Goal: Task Accomplishment & Management: Manage account settings

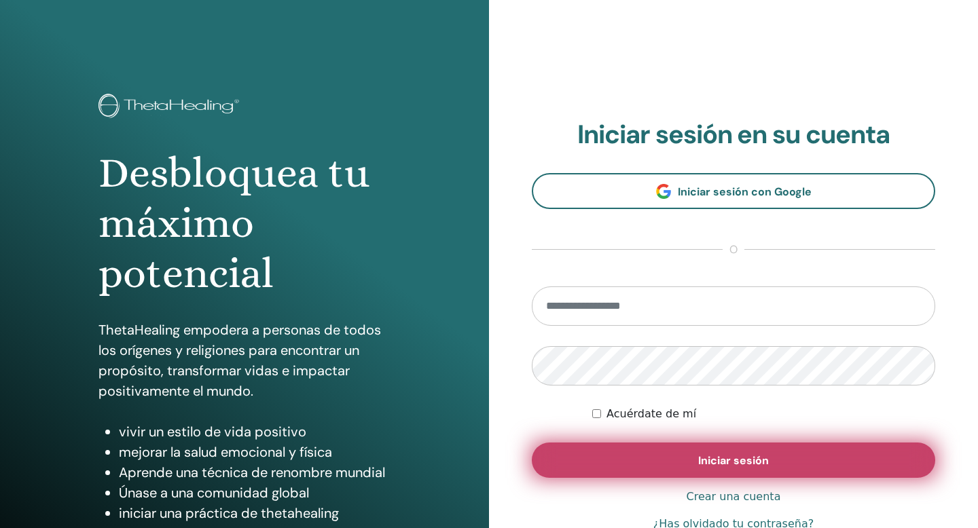
type input "**********"
click at [728, 462] on font "Iniciar sesión" at bounding box center [733, 460] width 71 height 14
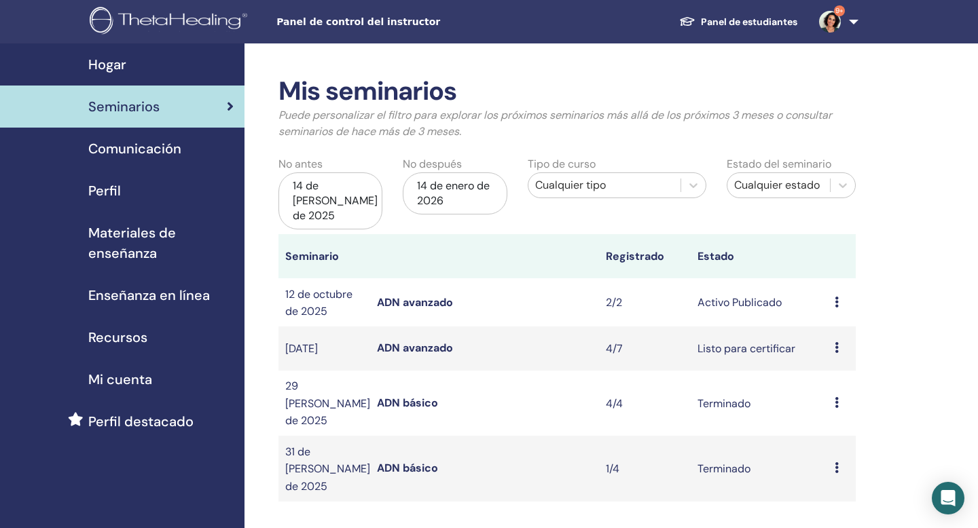
click at [837, 342] on icon at bounding box center [836, 347] width 4 height 11
click at [824, 387] on font "Asistentes" at bounding box center [832, 384] width 53 height 14
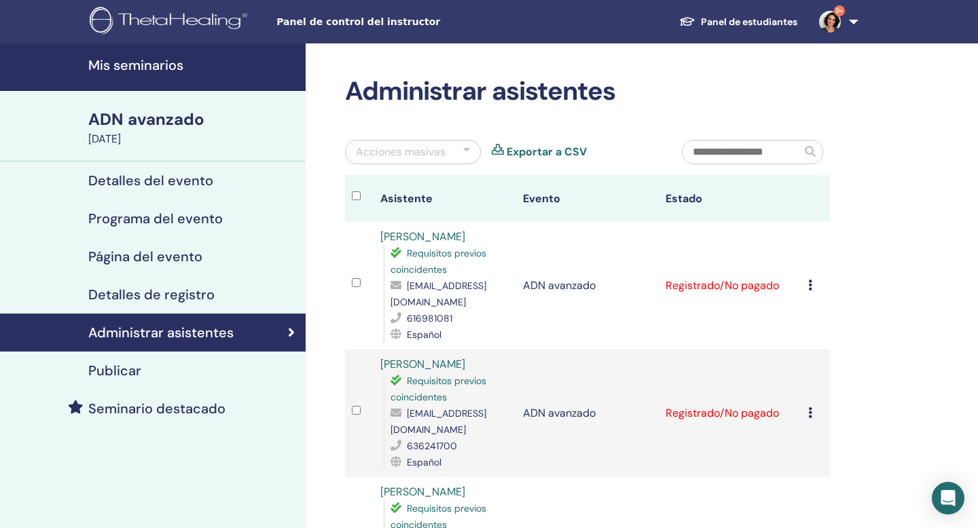
click at [808, 291] on icon at bounding box center [810, 285] width 4 height 11
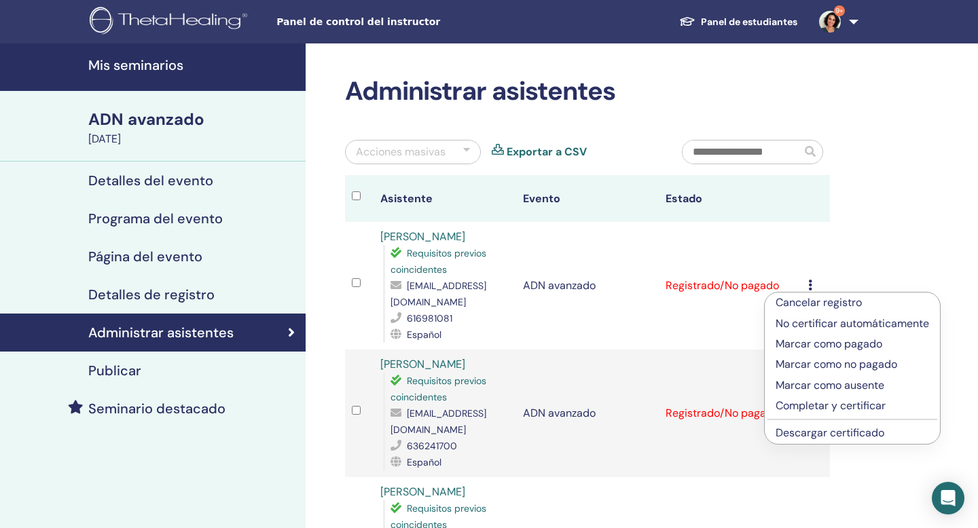
click at [803, 409] on font "Completar y certificar" at bounding box center [830, 405] width 110 height 14
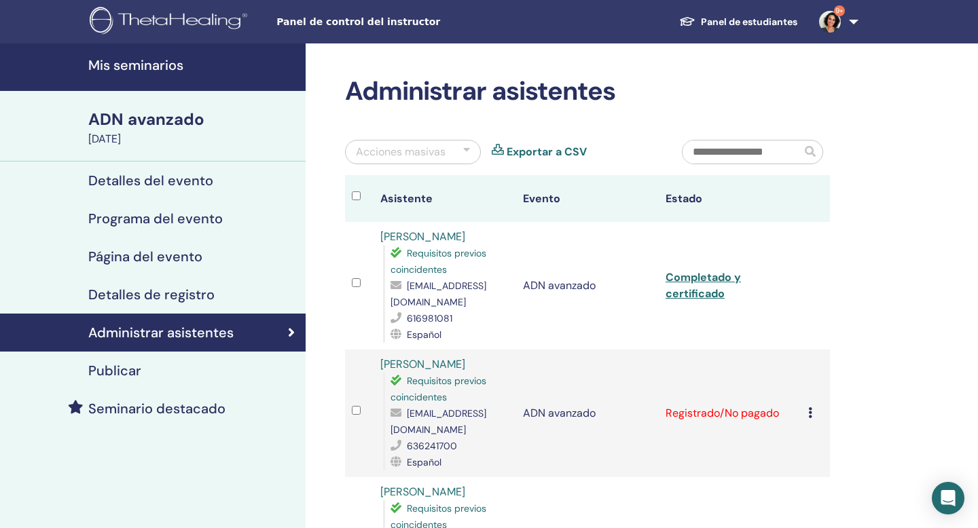
click at [809, 418] on icon at bounding box center [810, 412] width 4 height 11
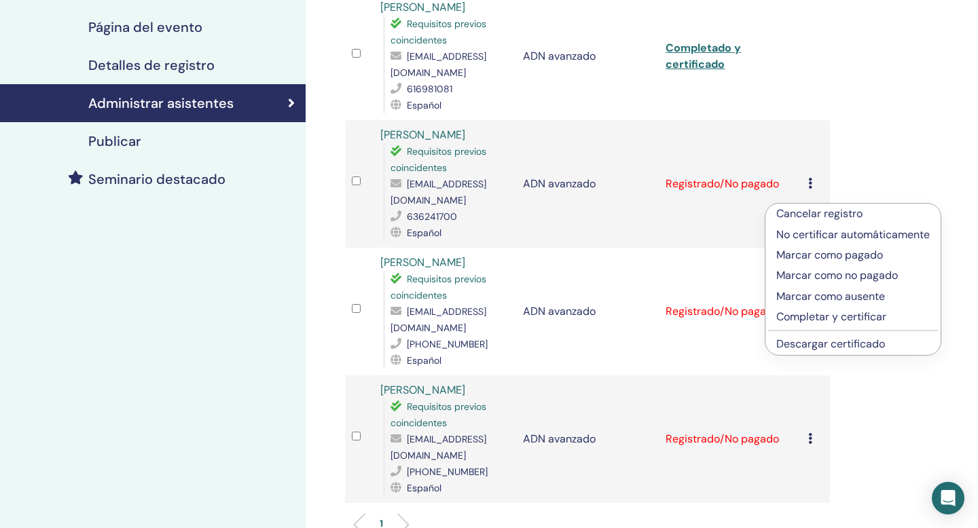
scroll to position [231, 0]
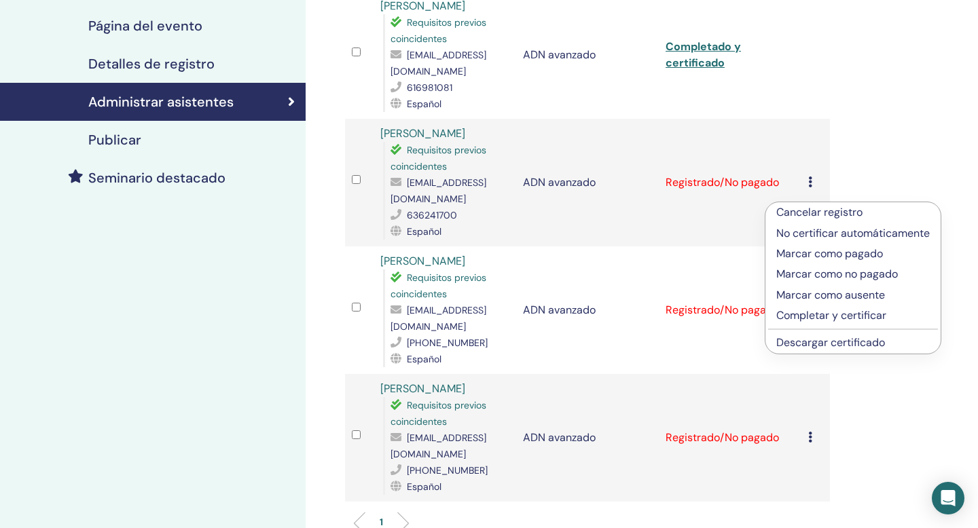
click at [819, 316] on font "Completar y certificar" at bounding box center [831, 315] width 110 height 14
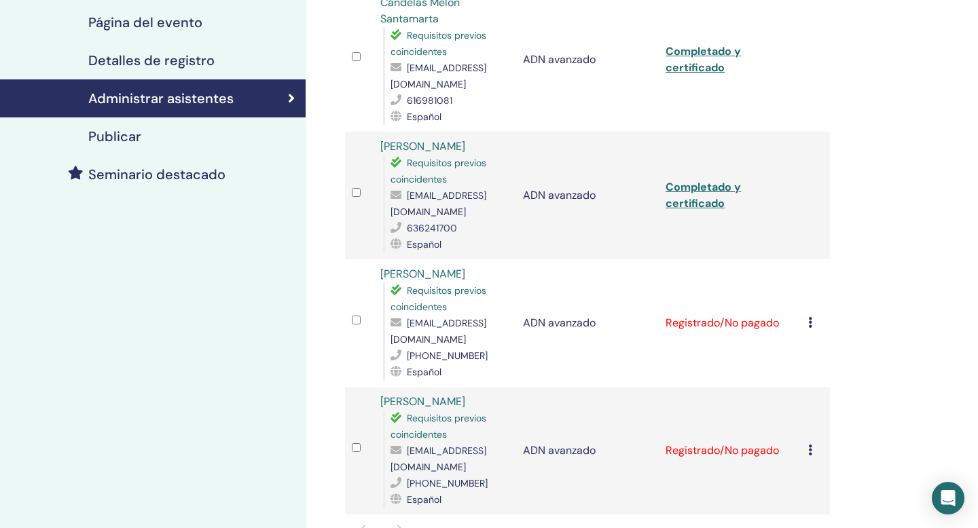
scroll to position [303, 0]
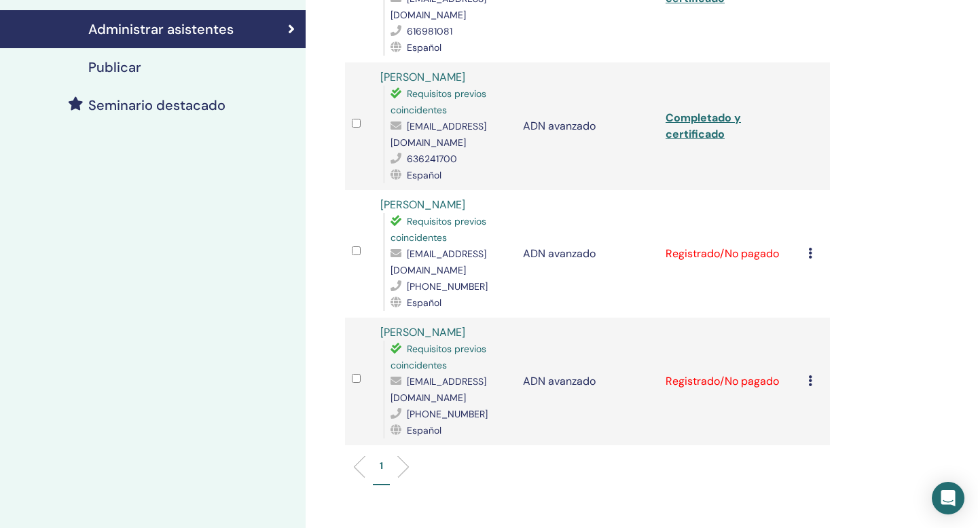
click at [805, 253] on td "Cancelar registro No certificar automáticamente Marcar como pagado Marcar como …" at bounding box center [815, 254] width 29 height 128
click at [809, 254] on icon at bounding box center [810, 253] width 4 height 11
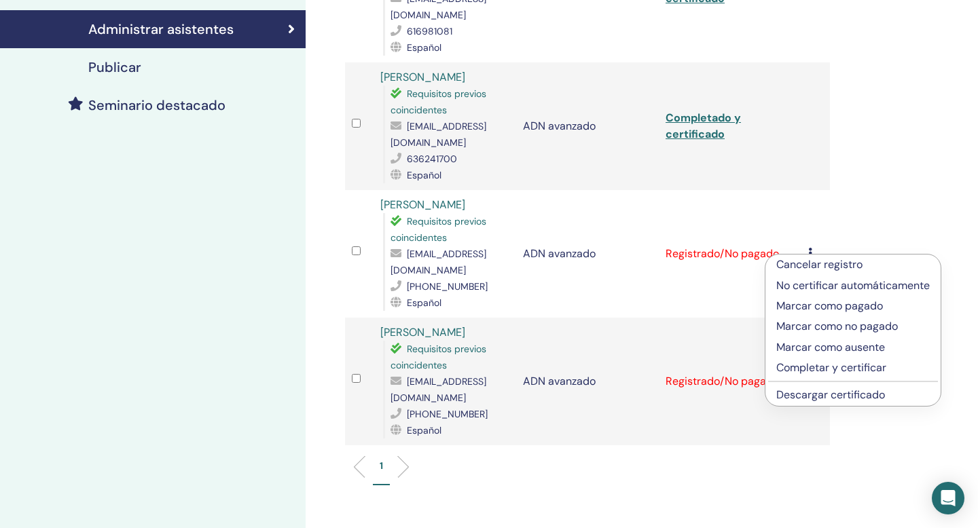
click at [813, 367] on font "Completar y certificar" at bounding box center [831, 367] width 110 height 14
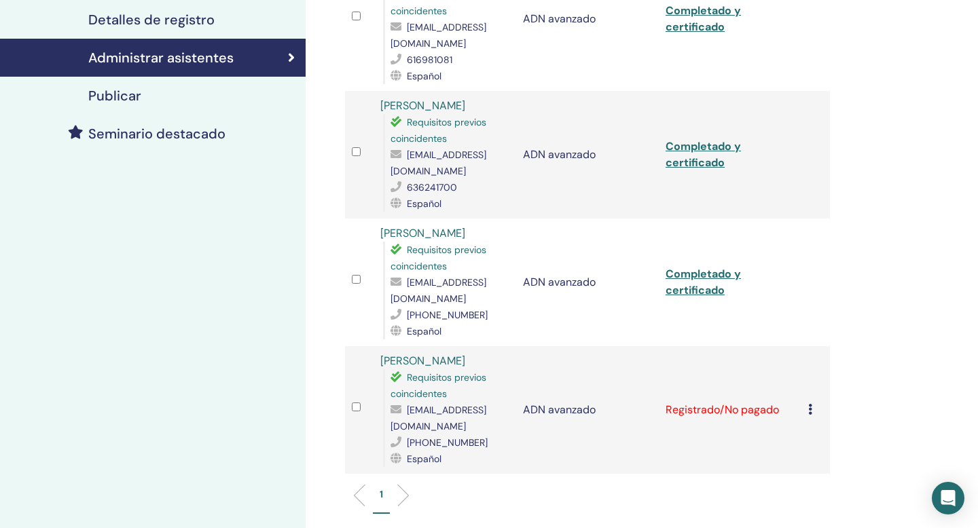
scroll to position [293, 0]
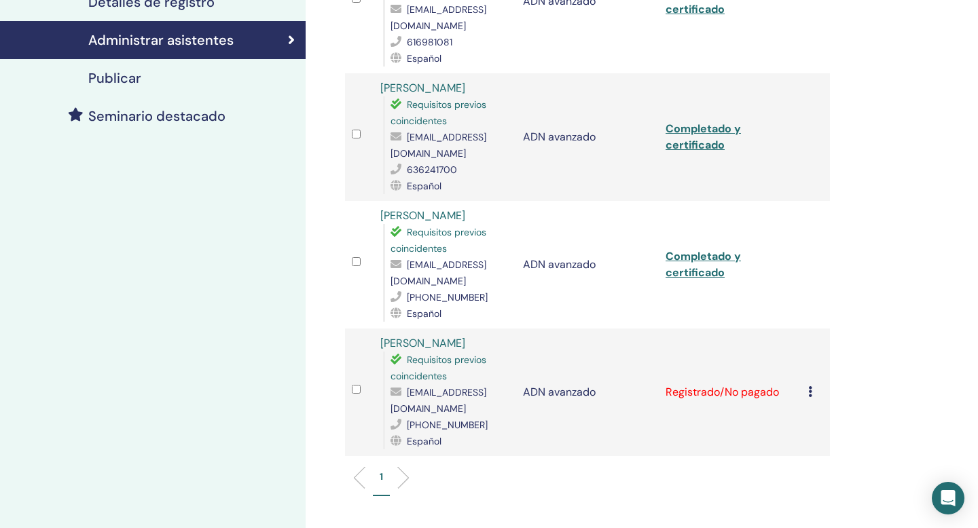
click at [811, 394] on icon at bounding box center [810, 391] width 4 height 11
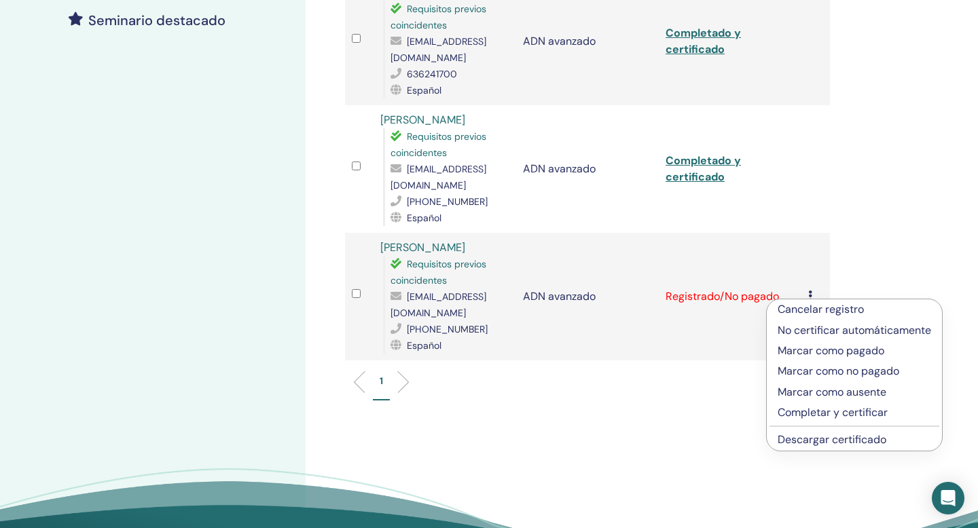
scroll to position [397, 0]
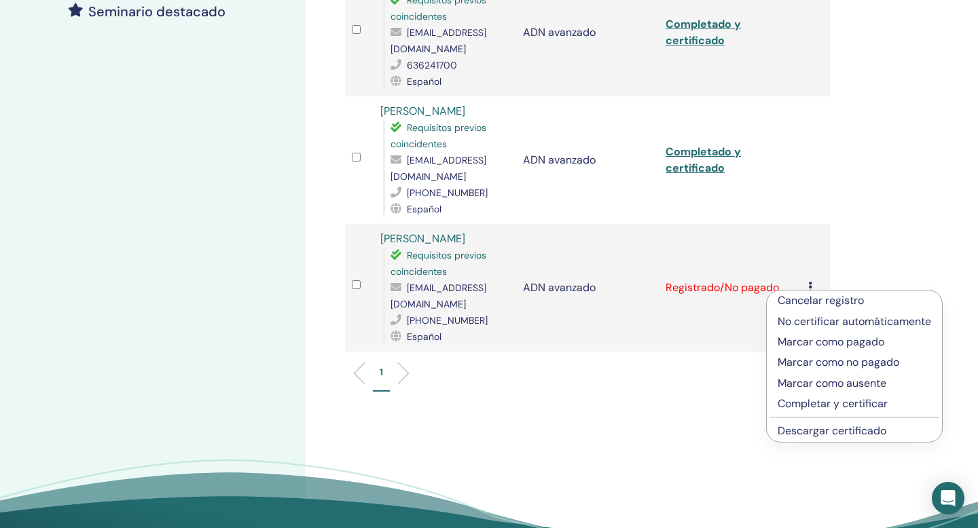
click at [811, 403] on font "Completar y certificar" at bounding box center [832, 403] width 110 height 14
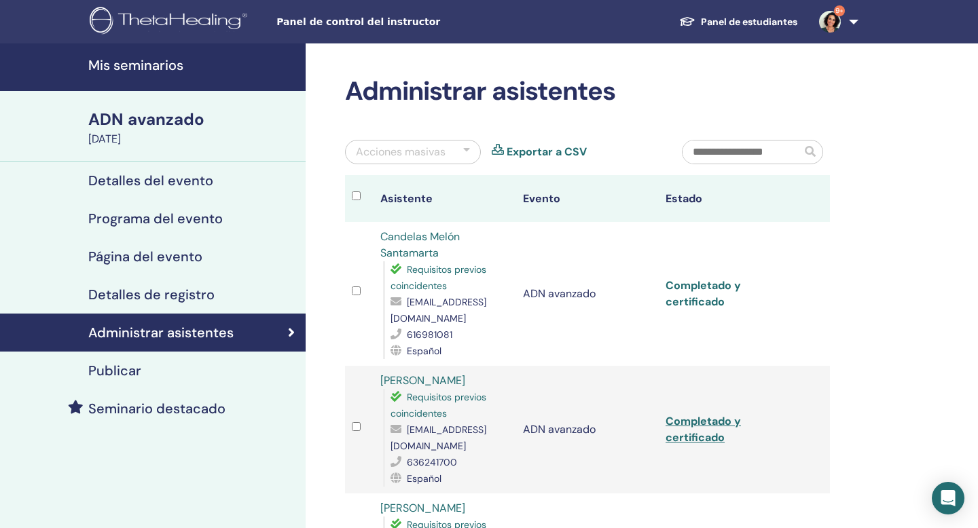
click at [703, 288] on font "Completado y certificado" at bounding box center [702, 293] width 75 height 31
click at [691, 426] on font "Completado y certificado" at bounding box center [702, 429] width 75 height 31
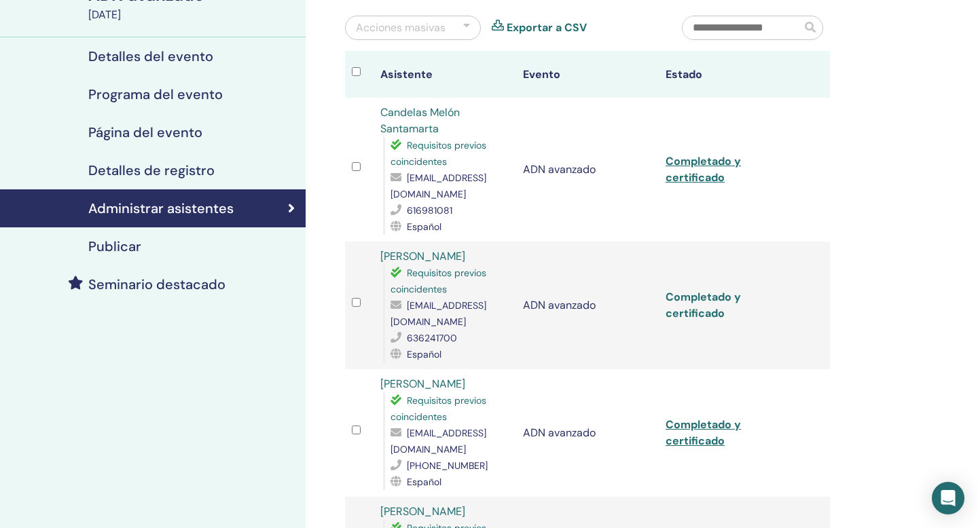
scroll to position [145, 0]
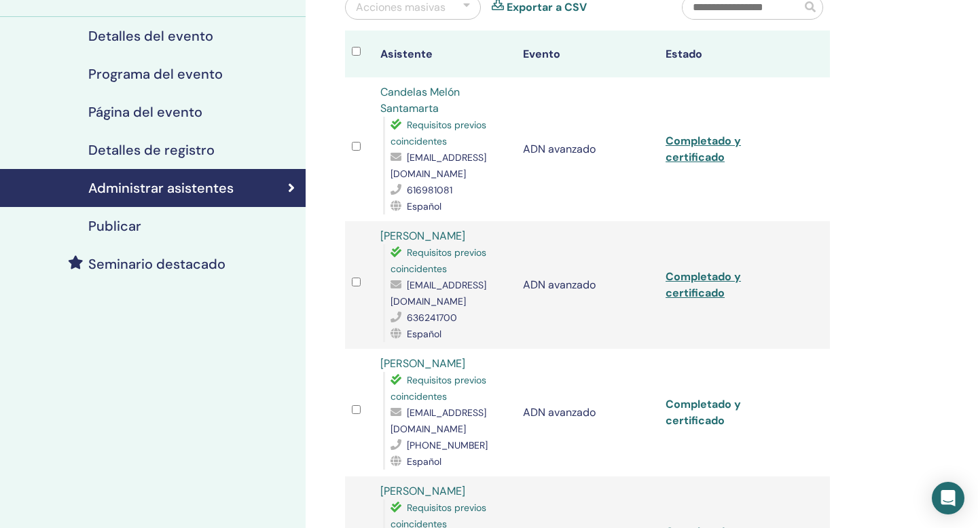
click at [691, 424] on font "Completado y certificado" at bounding box center [702, 412] width 75 height 31
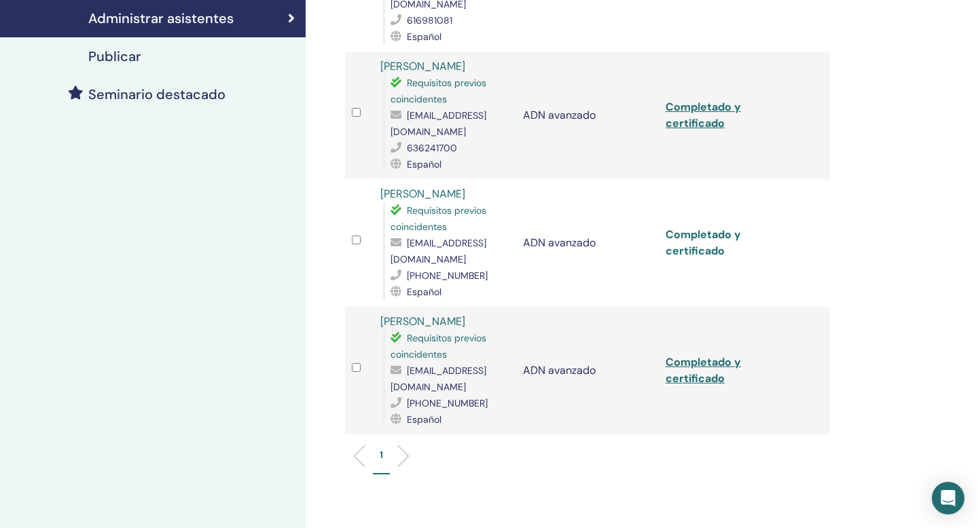
scroll to position [390, 0]
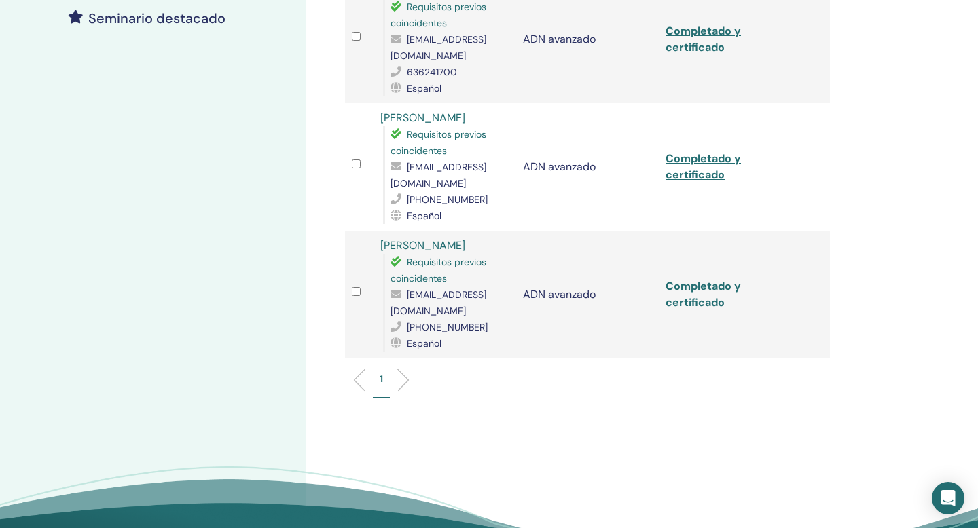
click at [696, 302] on font "Completado y certificado" at bounding box center [702, 294] width 75 height 31
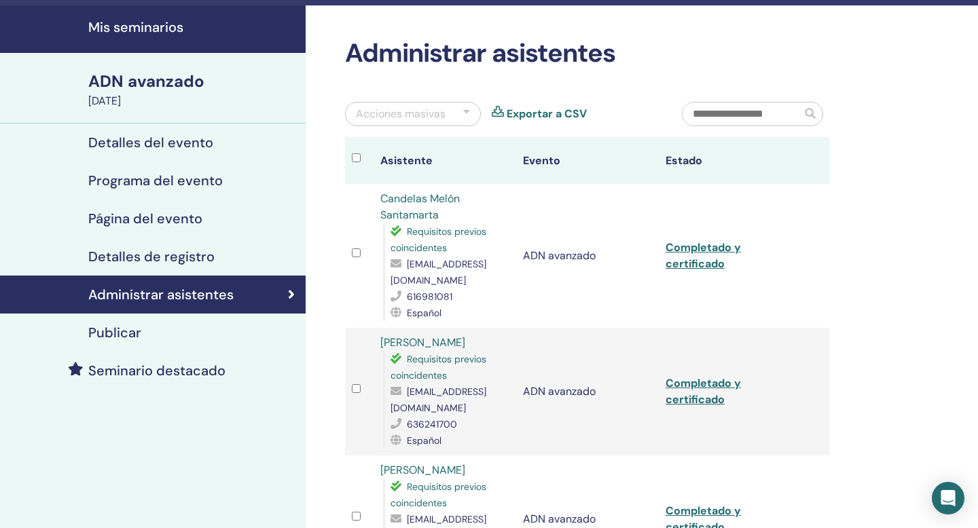
scroll to position [0, 0]
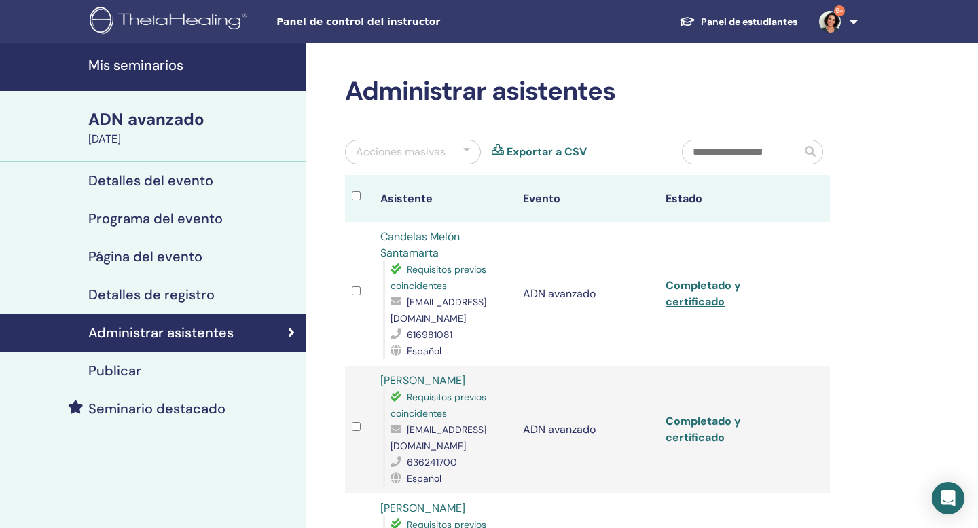
click at [144, 67] on font "Mis seminarios" at bounding box center [135, 65] width 95 height 18
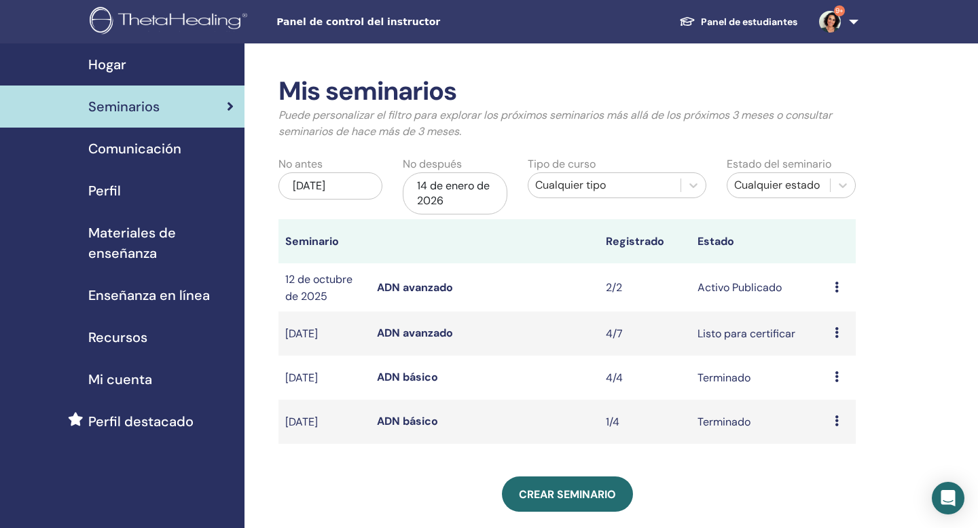
click at [421, 289] on font "ADN avanzado" at bounding box center [415, 287] width 76 height 14
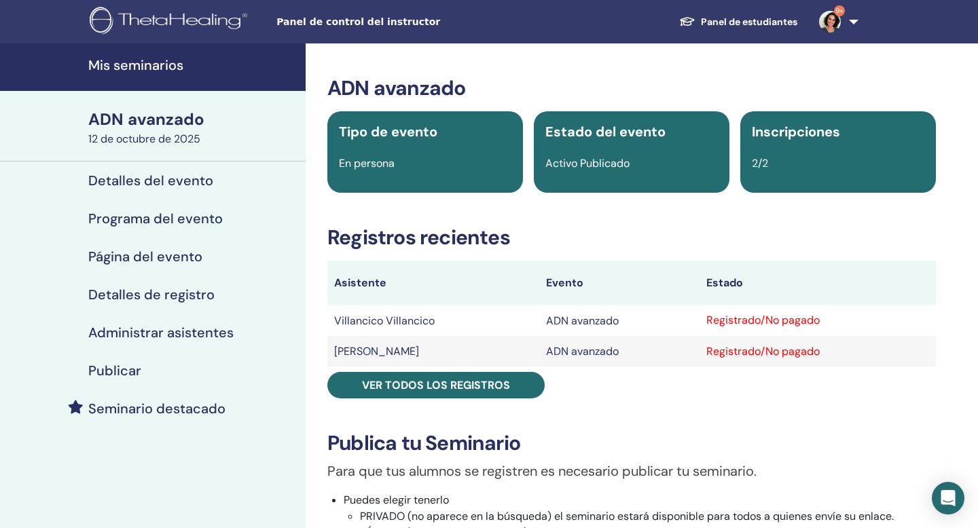
click at [174, 177] on font "Detalles del evento" at bounding box center [150, 181] width 125 height 18
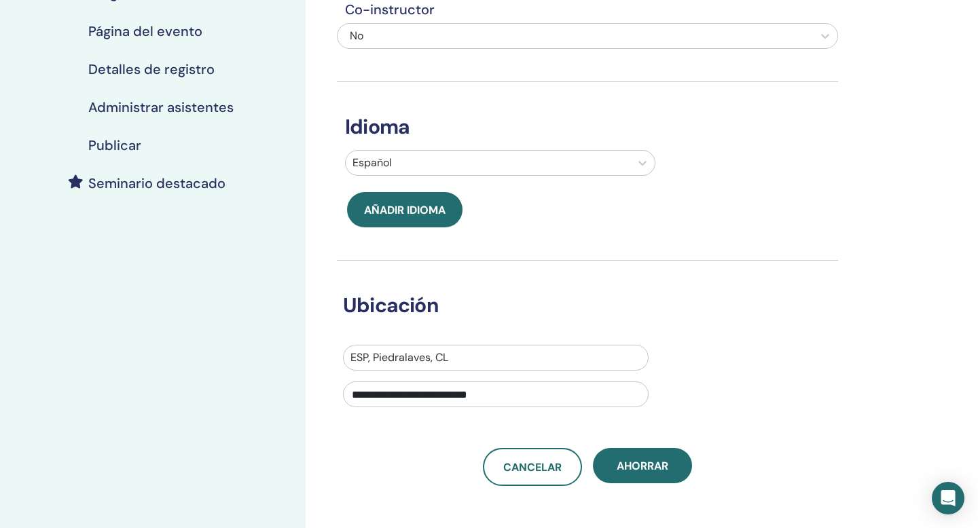
scroll to position [370, 0]
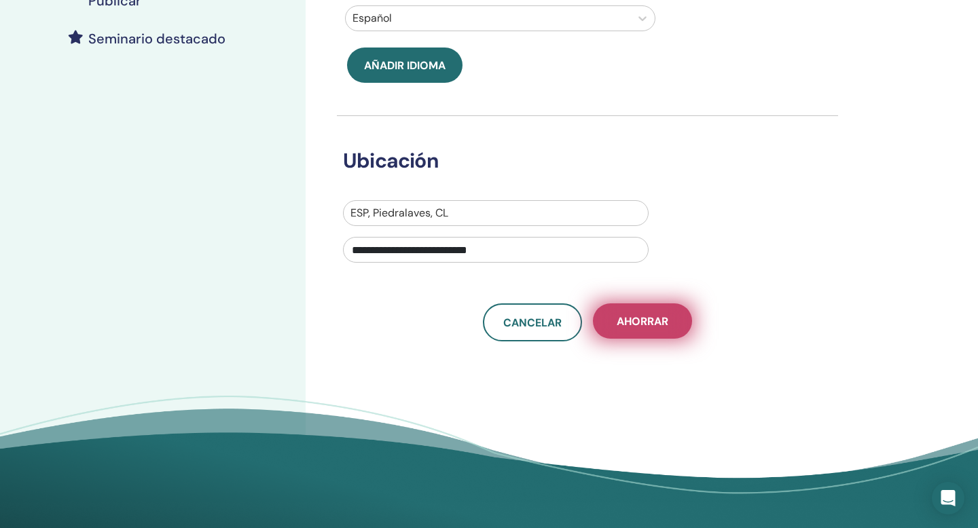
click at [643, 324] on font "Ahorrar" at bounding box center [642, 321] width 52 height 14
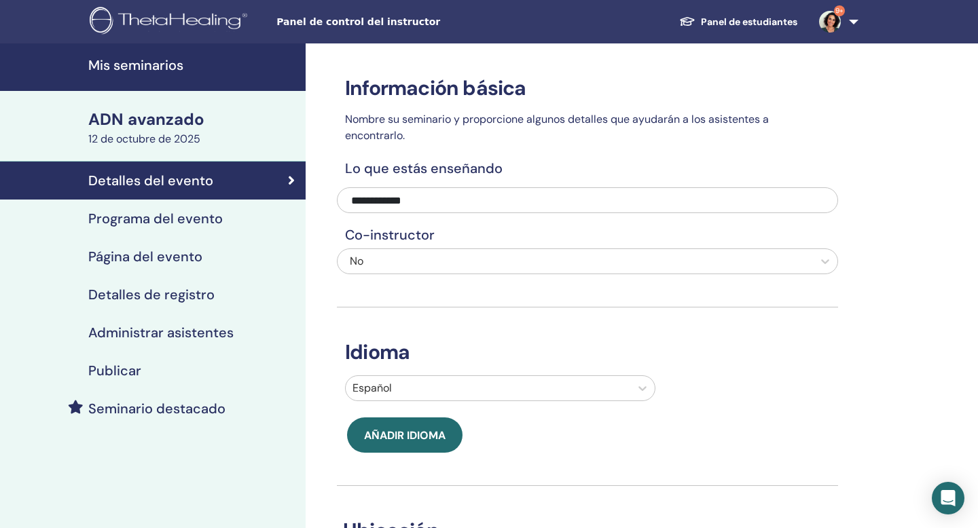
click at [163, 118] on font "ADN avanzado" at bounding box center [146, 119] width 116 height 21
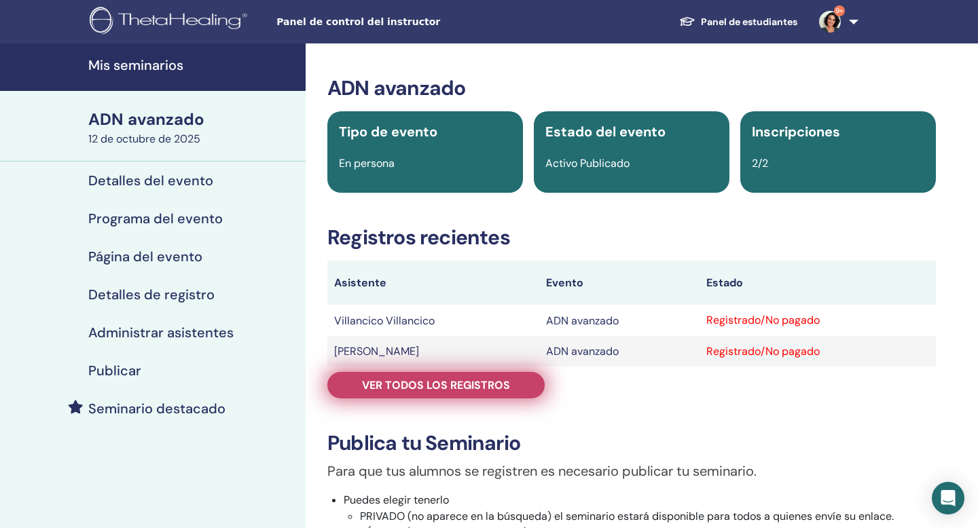
click at [464, 390] on font "Ver todos los registros" at bounding box center [436, 385] width 148 height 14
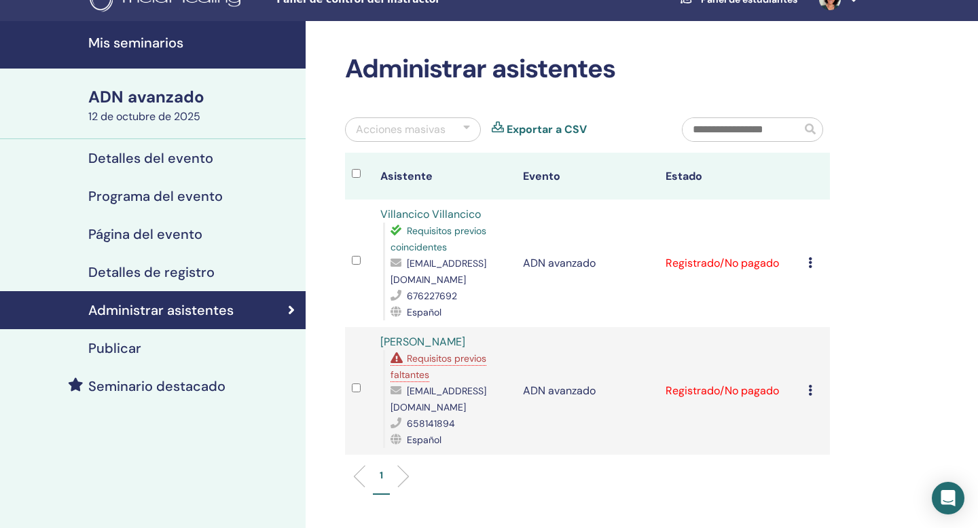
scroll to position [30, 0]
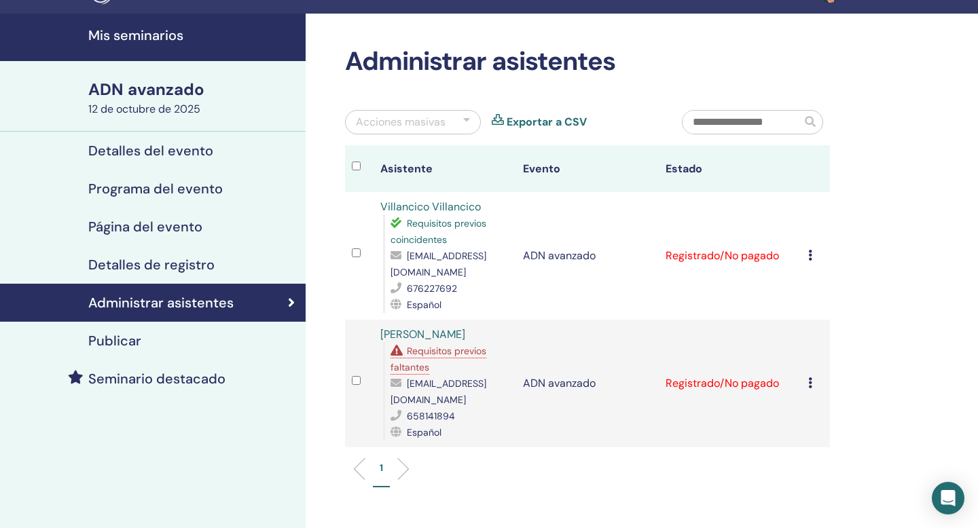
click at [112, 38] on font "Mis seminarios" at bounding box center [135, 35] width 95 height 18
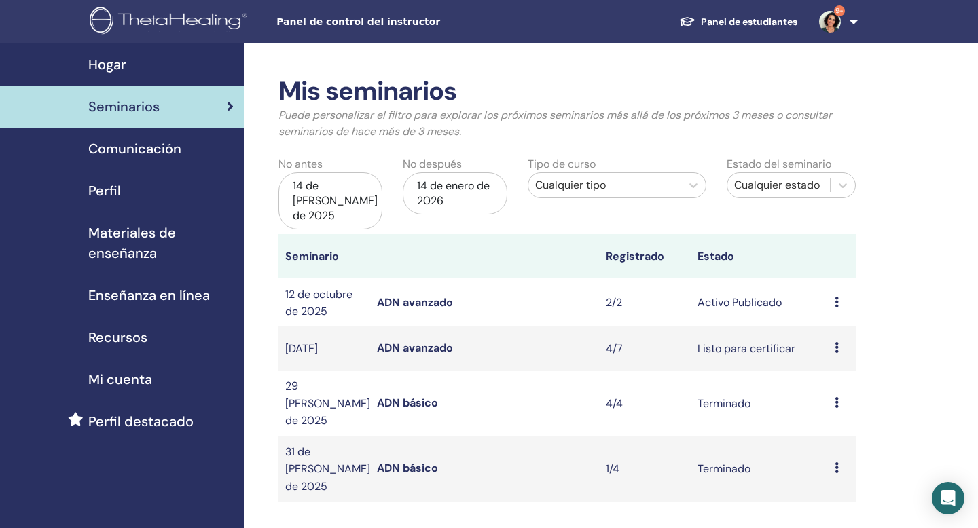
click at [836, 462] on icon at bounding box center [836, 467] width 4 height 11
click at [824, 462] on font "Asistentes" at bounding box center [831, 462] width 53 height 14
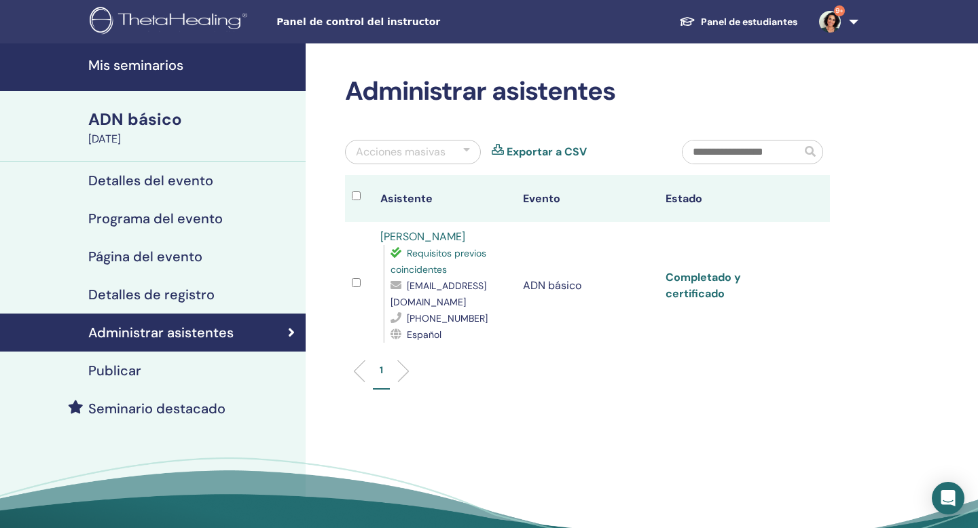
click at [702, 277] on font "Completado y certificado" at bounding box center [702, 285] width 75 height 31
click at [152, 123] on font "ADN básico" at bounding box center [135, 119] width 94 height 21
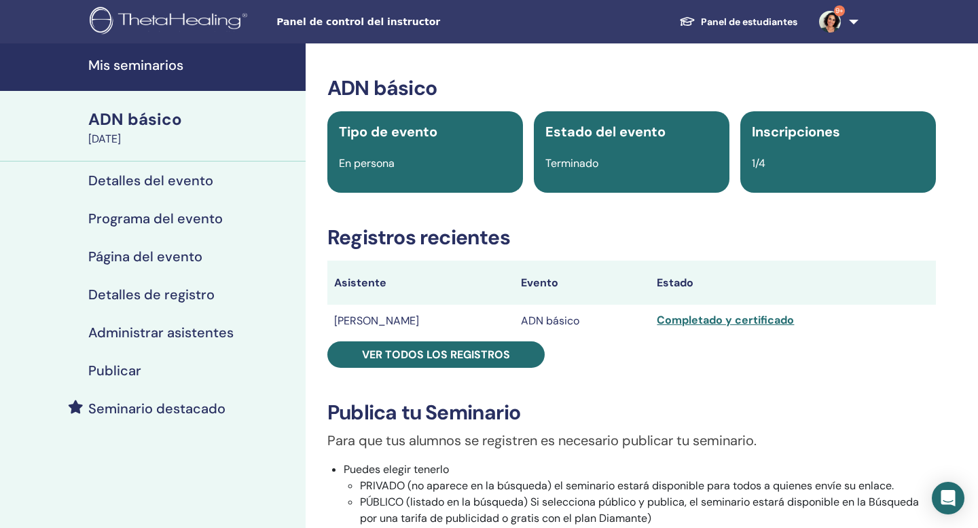
click at [171, 64] on font "Mis seminarios" at bounding box center [135, 65] width 95 height 18
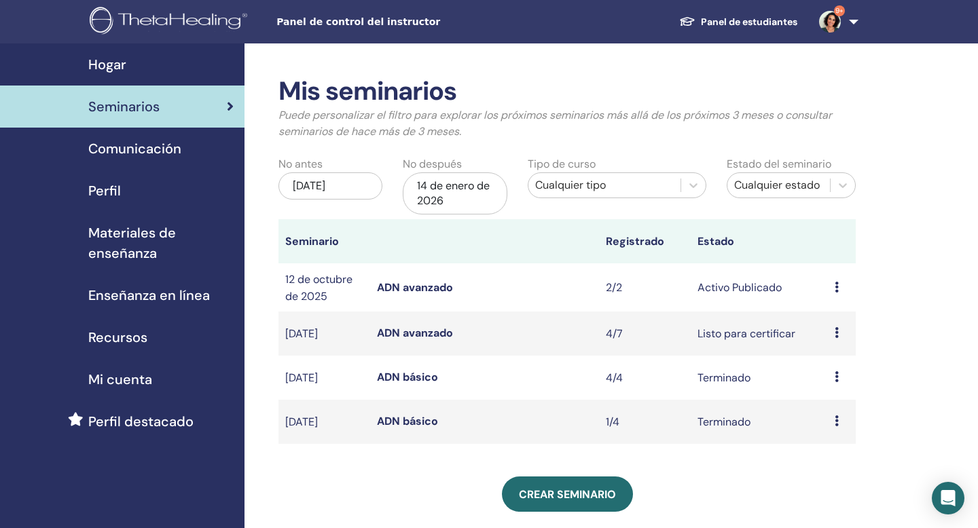
click at [838, 381] on icon at bounding box center [836, 376] width 4 height 11
click at [828, 410] on font "Asistentes" at bounding box center [832, 412] width 53 height 14
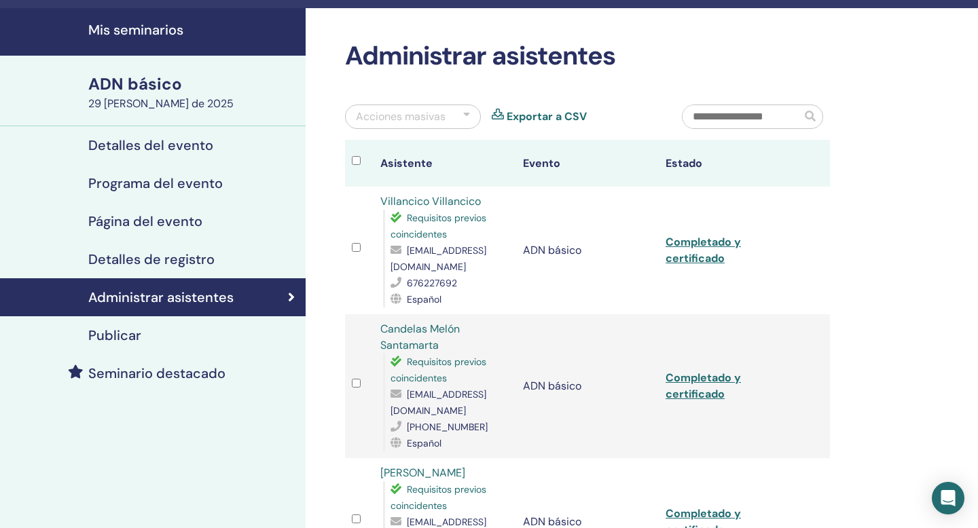
scroll to position [40, 0]
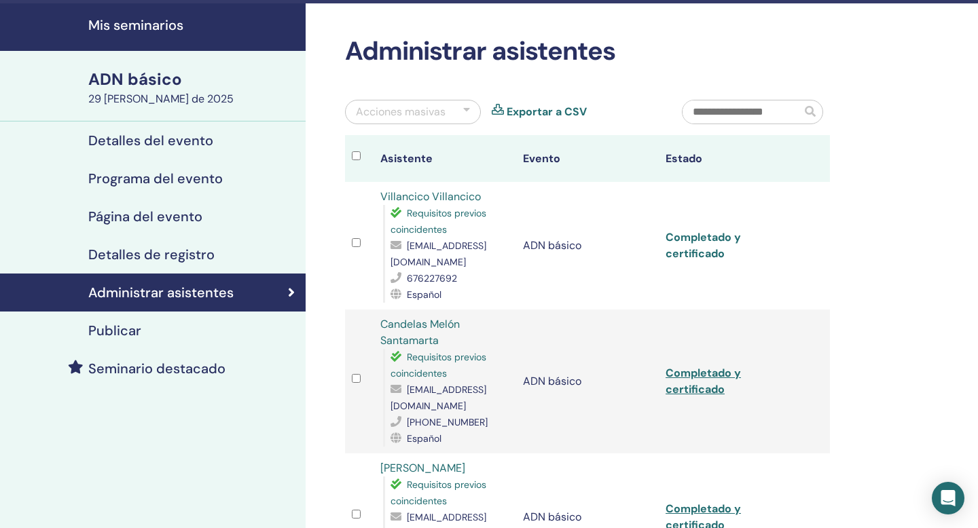
click at [686, 241] on font "Completado y certificado" at bounding box center [702, 245] width 75 height 31
click at [708, 370] on font "Completado y certificado" at bounding box center [702, 381] width 75 height 31
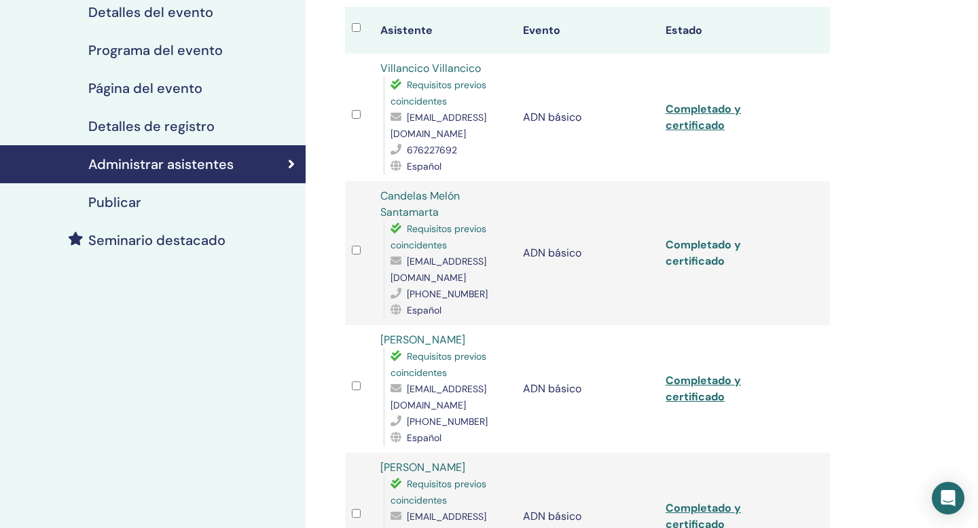
scroll to position [172, 0]
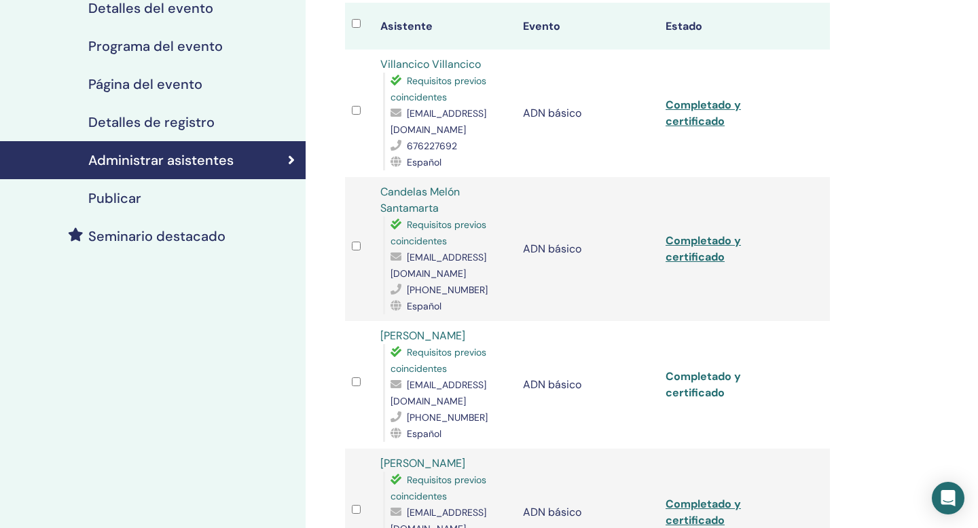
click at [707, 382] on font "Completado y certificado" at bounding box center [702, 384] width 75 height 31
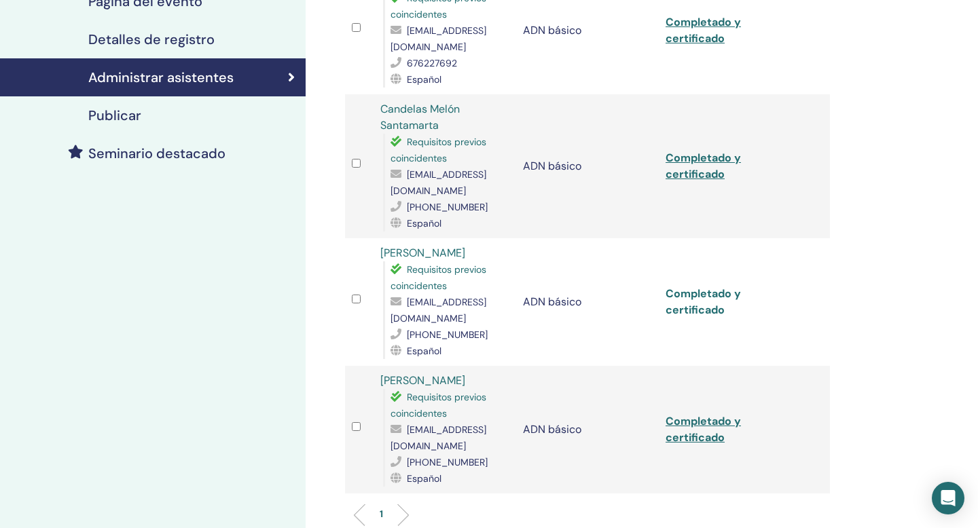
scroll to position [292, 0]
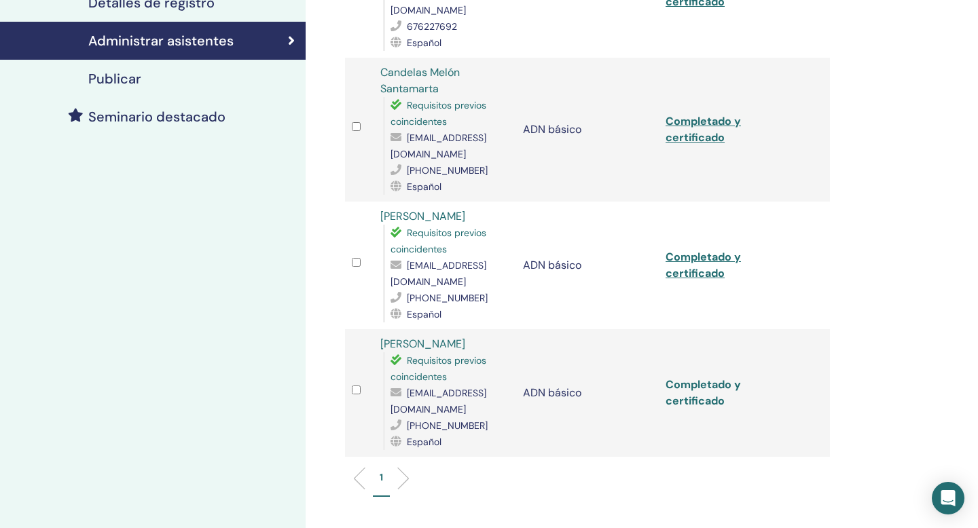
click at [707, 382] on font "Completado y certificado" at bounding box center [702, 392] width 75 height 31
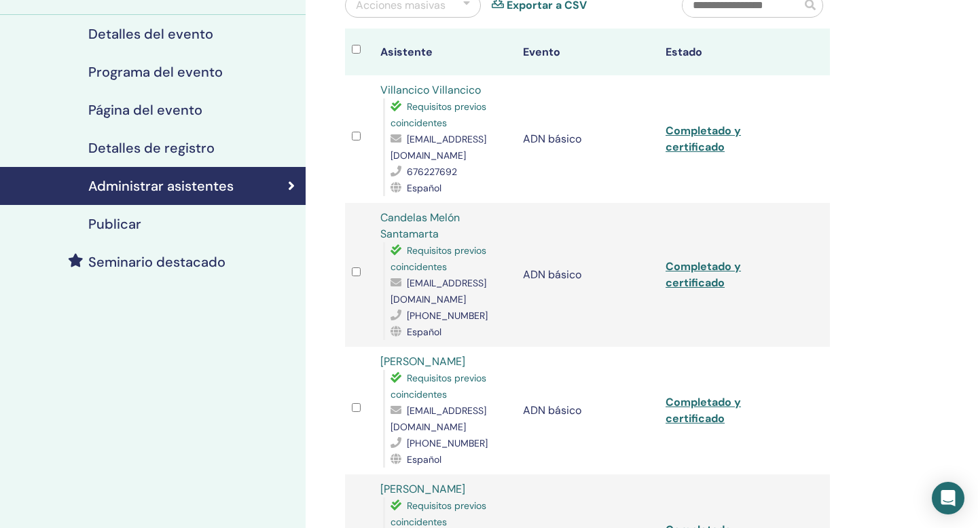
scroll to position [0, 0]
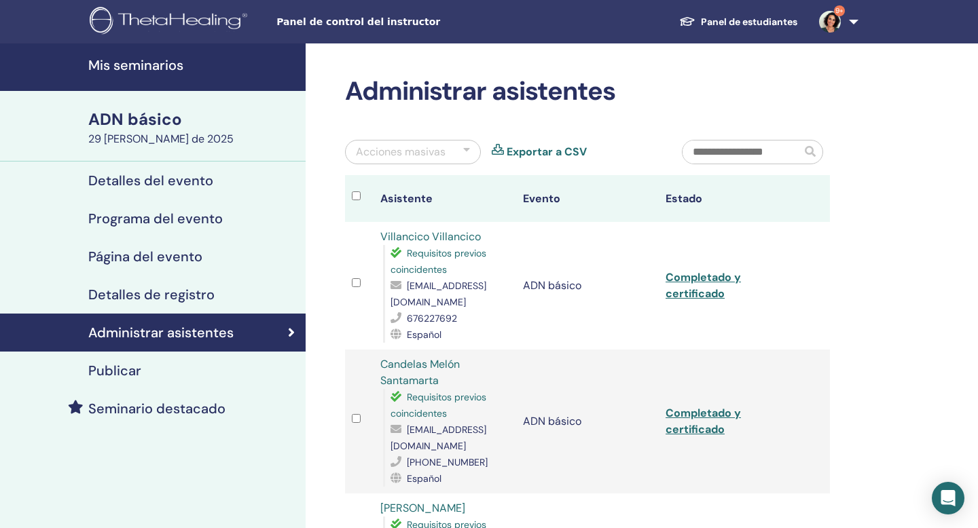
click at [160, 64] on font "Mis seminarios" at bounding box center [135, 65] width 95 height 18
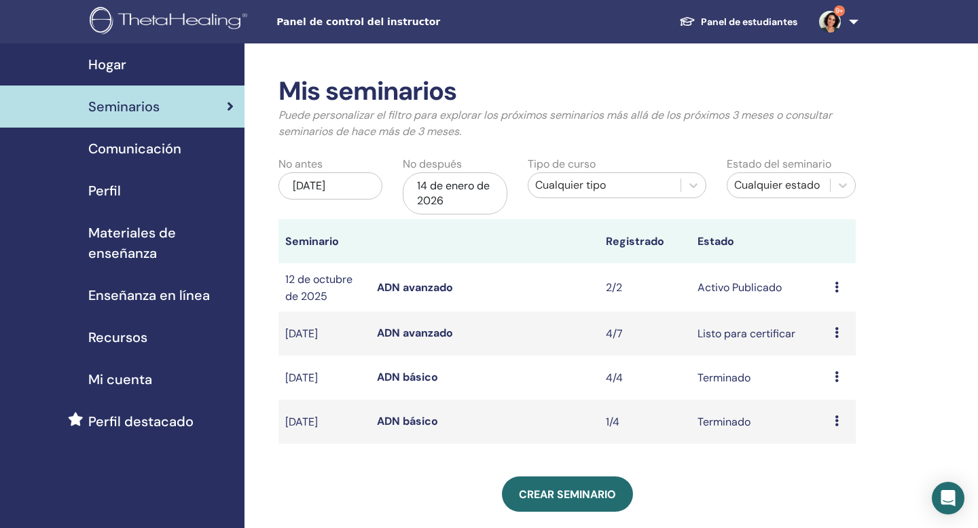
click at [836, 335] on icon at bounding box center [836, 332] width 4 height 11
click at [825, 367] on font "Editar" at bounding box center [820, 367] width 30 height 14
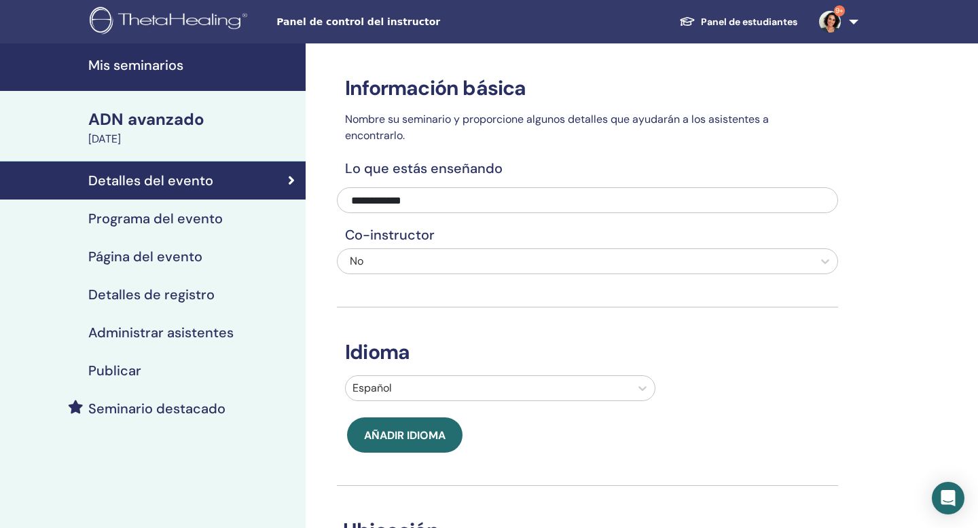
click at [142, 64] on font "Mis seminarios" at bounding box center [135, 65] width 95 height 18
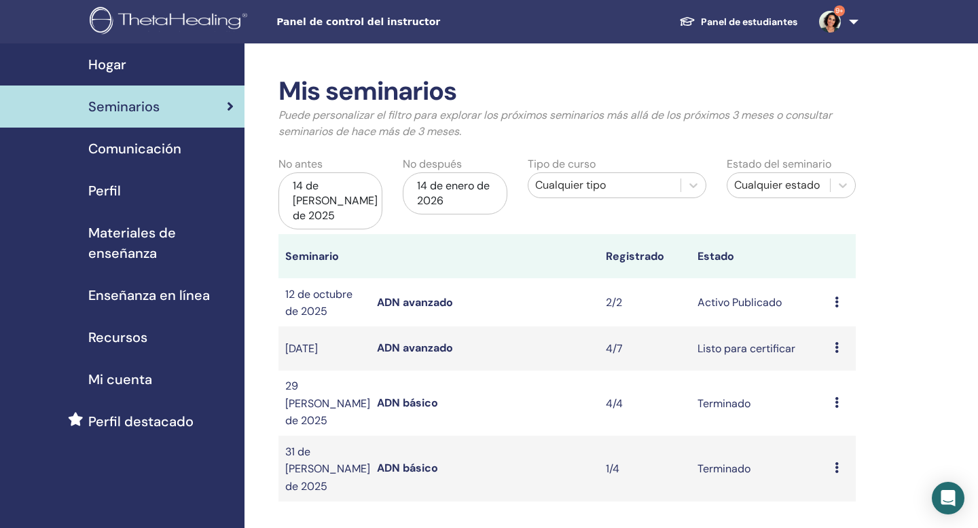
click at [838, 342] on icon at bounding box center [836, 347] width 4 height 11
click at [825, 343] on font "Avance" at bounding box center [824, 342] width 37 height 14
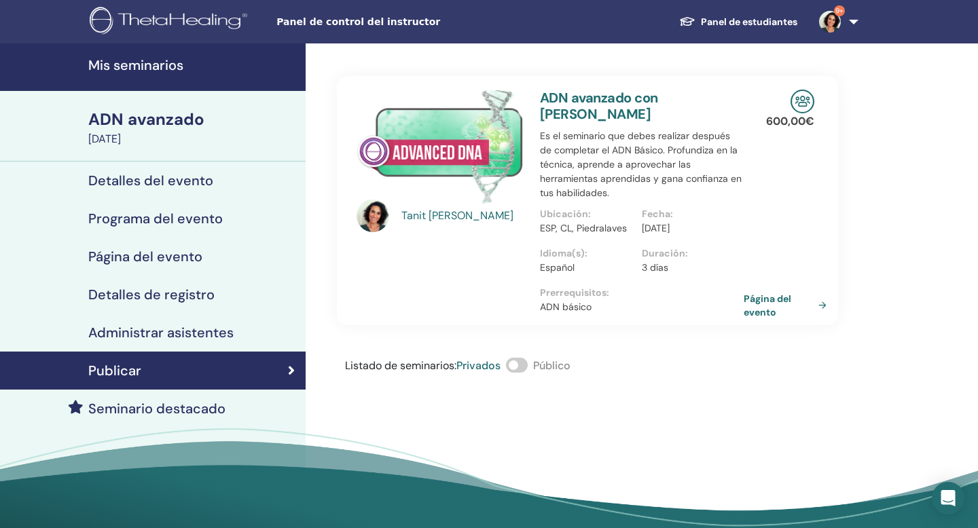
click at [135, 64] on font "Mis seminarios" at bounding box center [135, 65] width 95 height 18
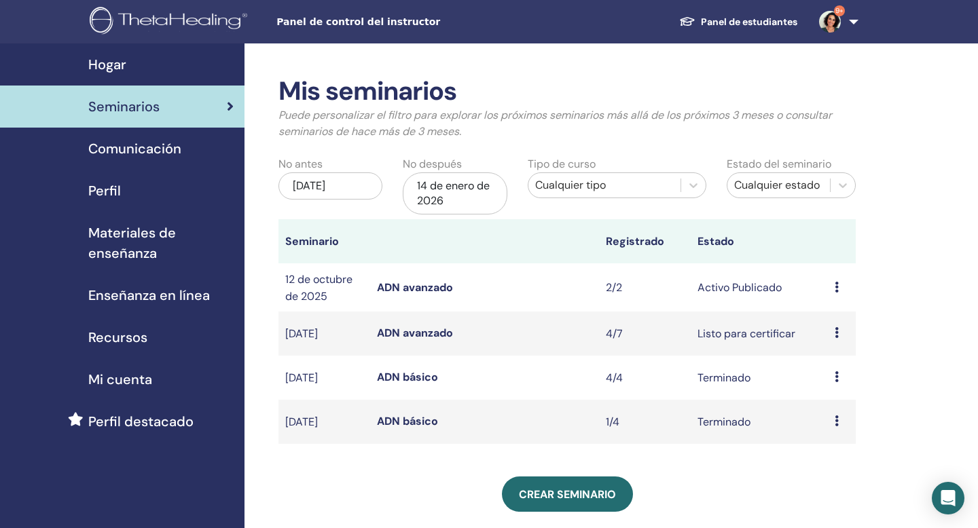
click at [836, 327] on div "Avance Editar Asistentes Cancelar" at bounding box center [841, 333] width 14 height 16
click at [821, 379] on font "Asistentes" at bounding box center [830, 379] width 53 height 14
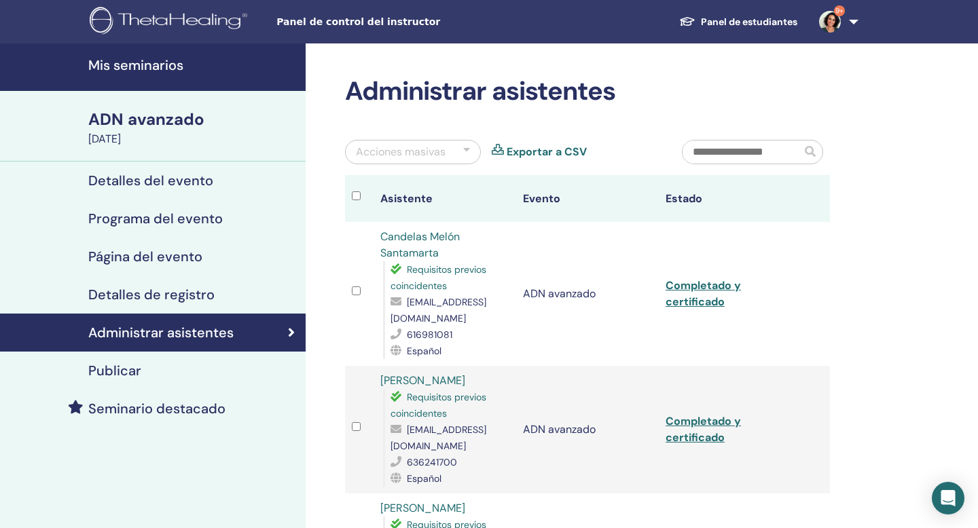
click at [168, 58] on font "Mis seminarios" at bounding box center [135, 65] width 95 height 18
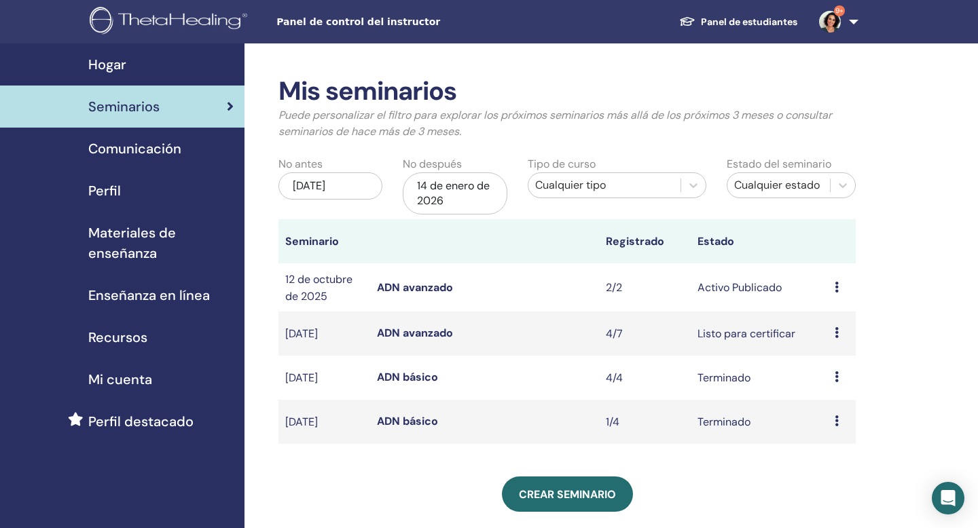
click at [836, 289] on icon at bounding box center [836, 287] width 4 height 11
click at [824, 335] on font "Asistentes" at bounding box center [831, 340] width 53 height 14
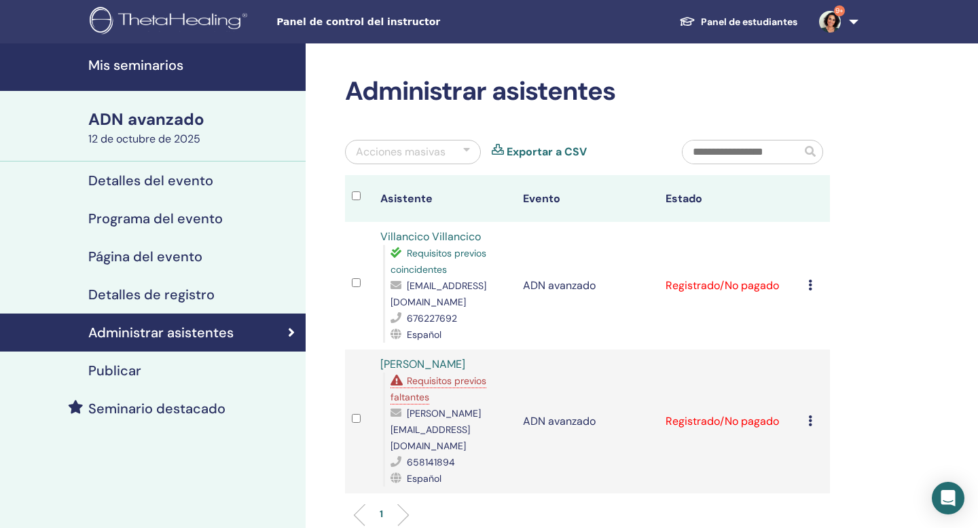
click at [416, 379] on font "Requisitos previos faltantes" at bounding box center [438, 389] width 96 height 29
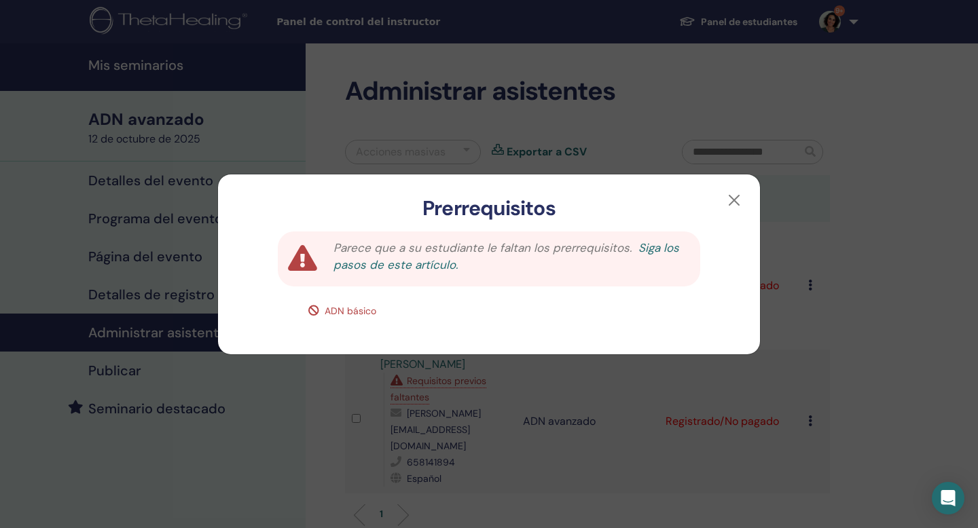
click at [642, 250] on font "Siga los pasos de este artículo." at bounding box center [506, 256] width 346 height 33
click at [734, 200] on button "button" at bounding box center [734, 200] width 22 height 22
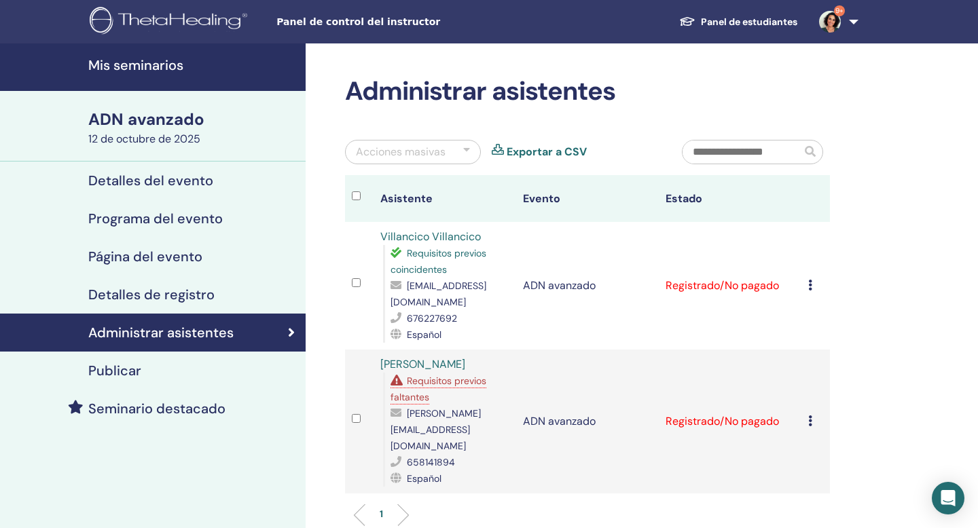
click at [813, 285] on div "Cancelar registro No certificar automáticamente Marcar como pagado Marcar como …" at bounding box center [815, 286] width 15 height 16
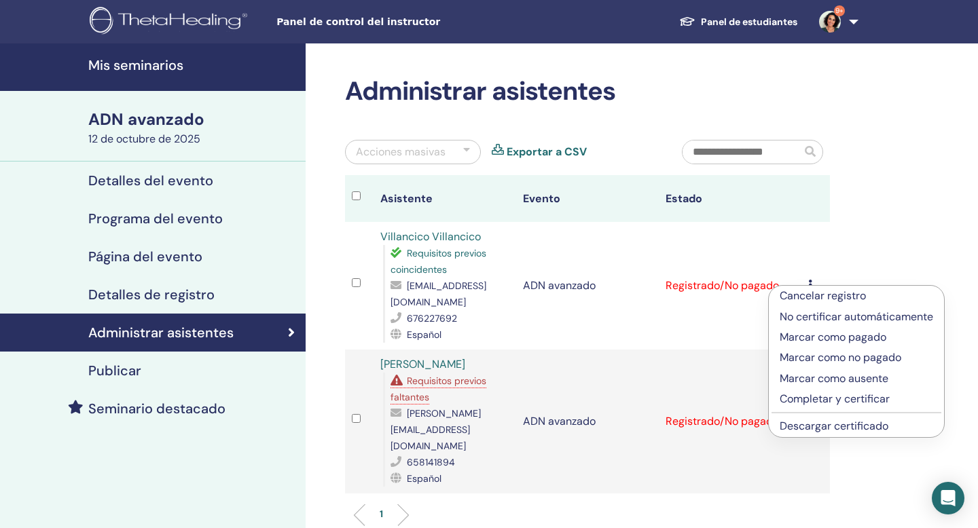
click at [859, 431] on font "Descargar certificado" at bounding box center [833, 426] width 109 height 14
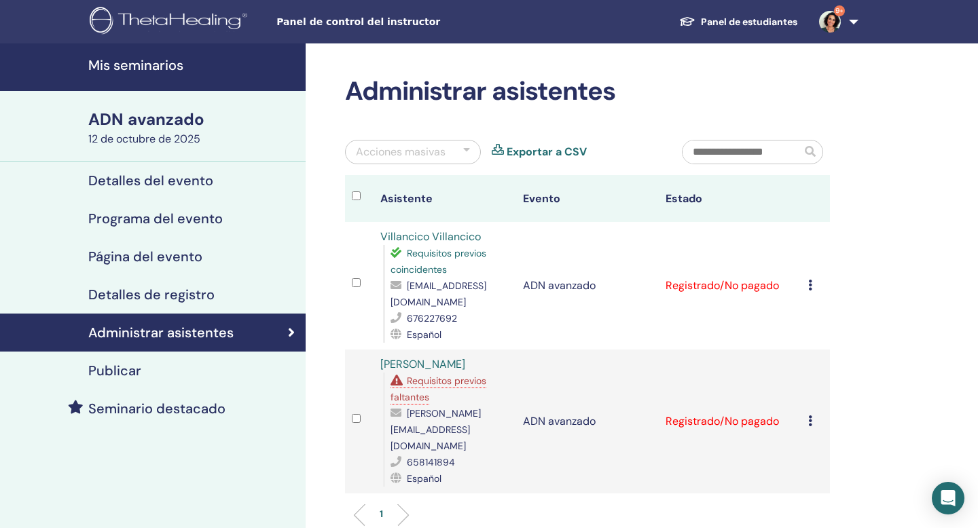
click at [811, 415] on icon at bounding box center [810, 420] width 4 height 11
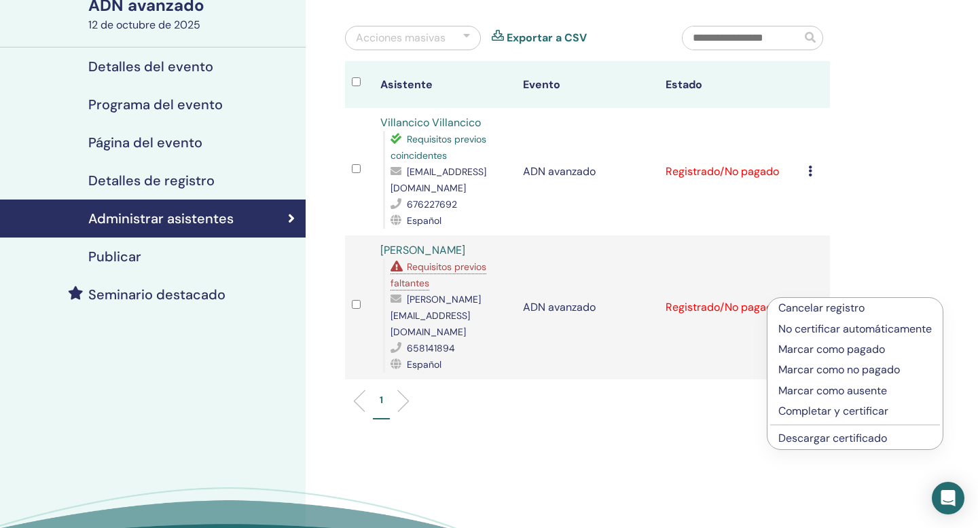
scroll to position [116, 0]
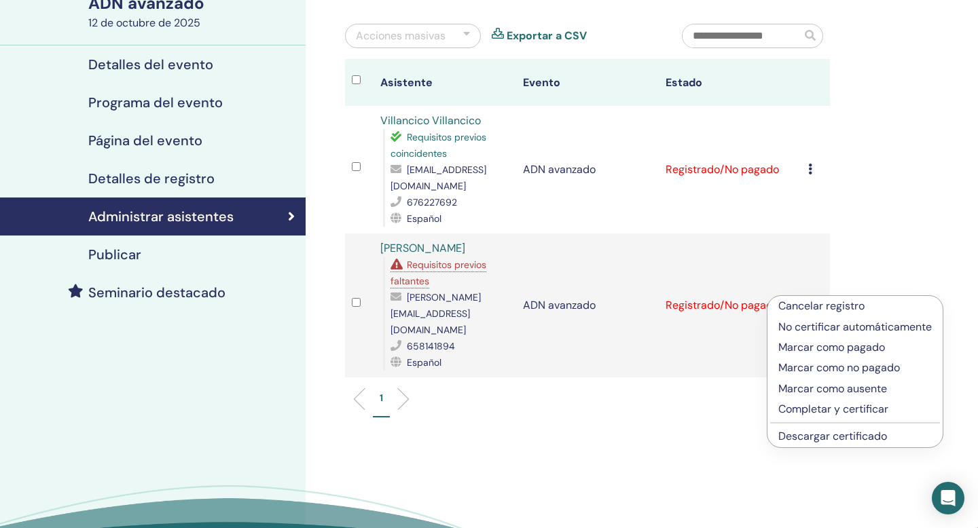
click at [825, 439] on font "Descargar certificado" at bounding box center [832, 436] width 109 height 14
